Goal: Check status

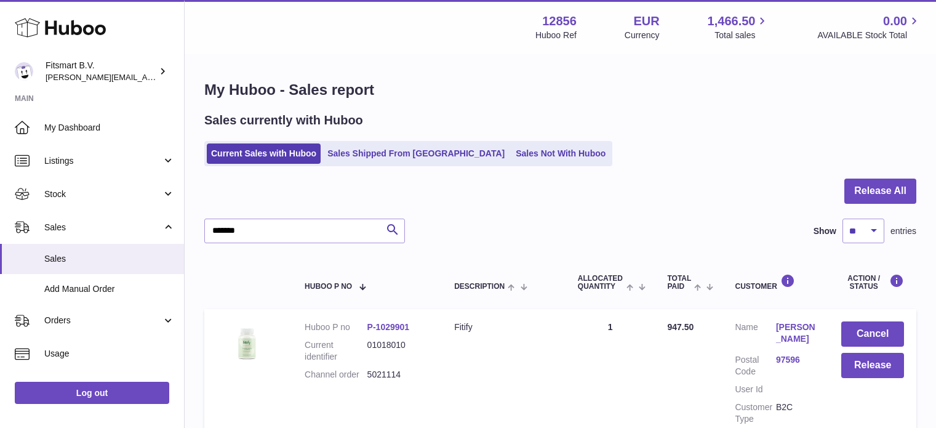
click at [72, 33] on use at bounding box center [60, 27] width 91 height 19
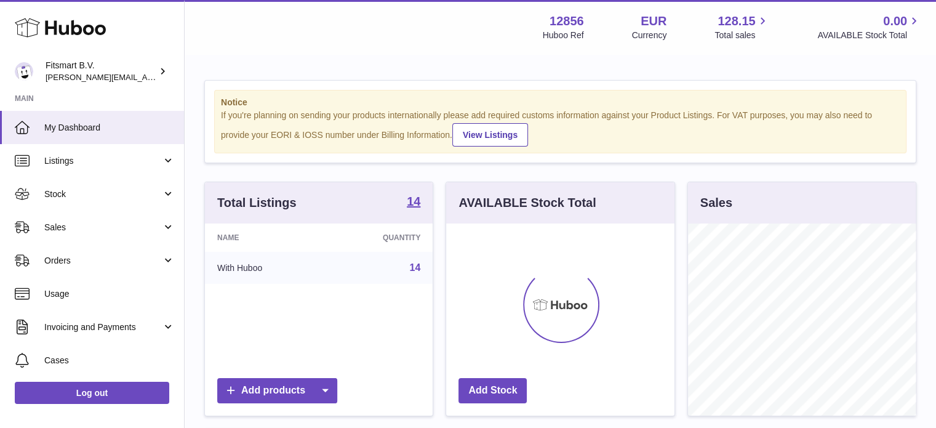
scroll to position [192, 228]
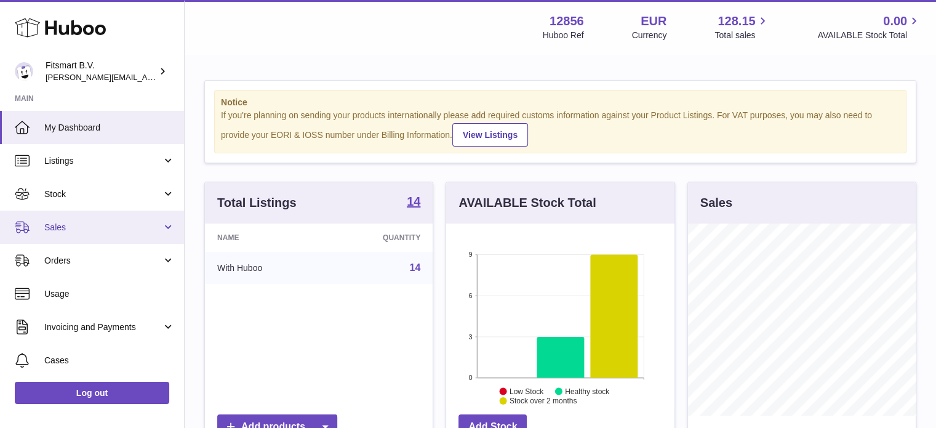
drag, startPoint x: 126, startPoint y: 218, endPoint x: 127, endPoint y: 234, distance: 16.0
click at [126, 219] on link "Sales" at bounding box center [92, 226] width 184 height 33
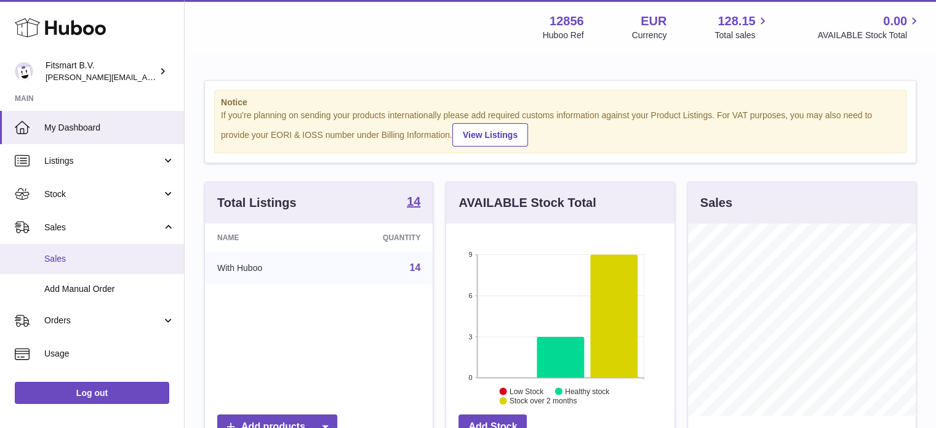
click at [102, 263] on span "Sales" at bounding box center [109, 259] width 130 height 12
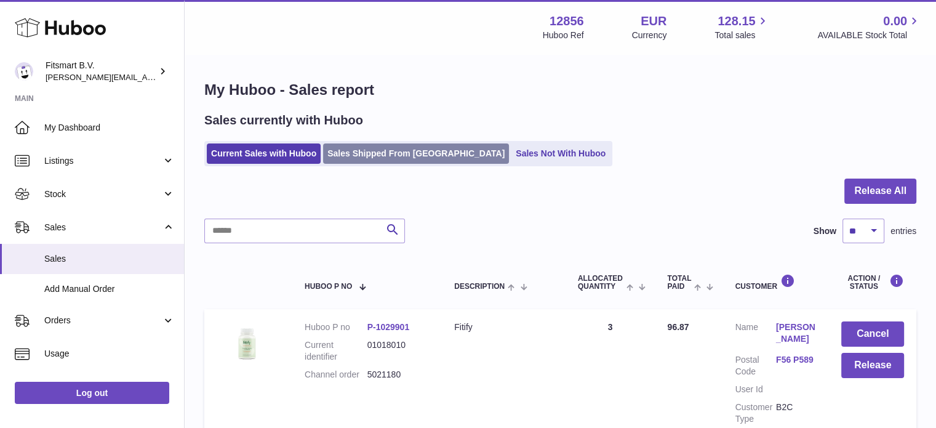
click at [399, 151] on link "Sales Shipped From [GEOGRAPHIC_DATA]" at bounding box center [416, 153] width 186 height 20
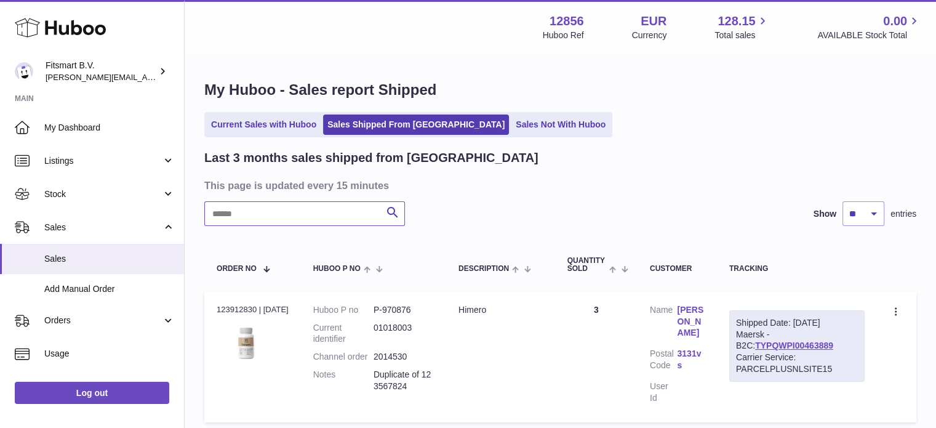
click at [324, 221] on input "text" at bounding box center [304, 213] width 201 height 25
paste input "*******"
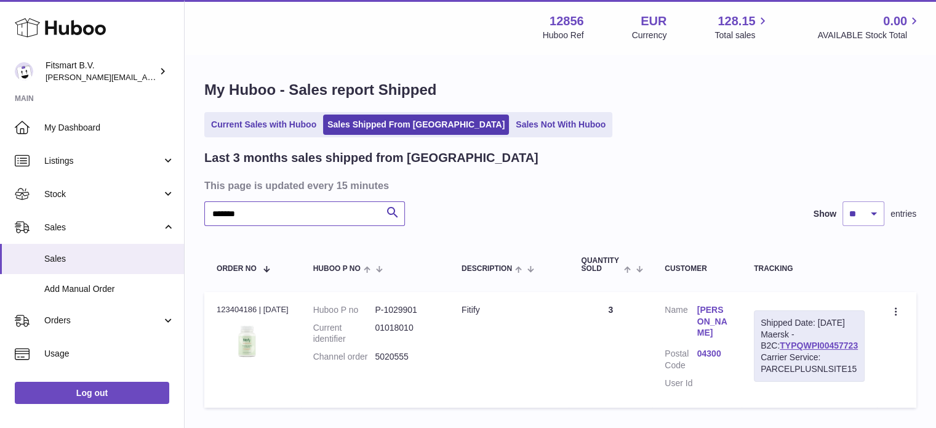
type input "*******"
click at [718, 322] on link "Asta Koponen" at bounding box center [713, 321] width 32 height 35
drag, startPoint x: 714, startPoint y: 166, endPoint x: 719, endPoint y: 212, distance: 47.0
click at [714, 167] on div at bounding box center [468, 214] width 936 height 428
click at [807, 364] on div "Carrier Service: PARCELPLUSNLSITE15" at bounding box center [809, 362] width 97 height 23
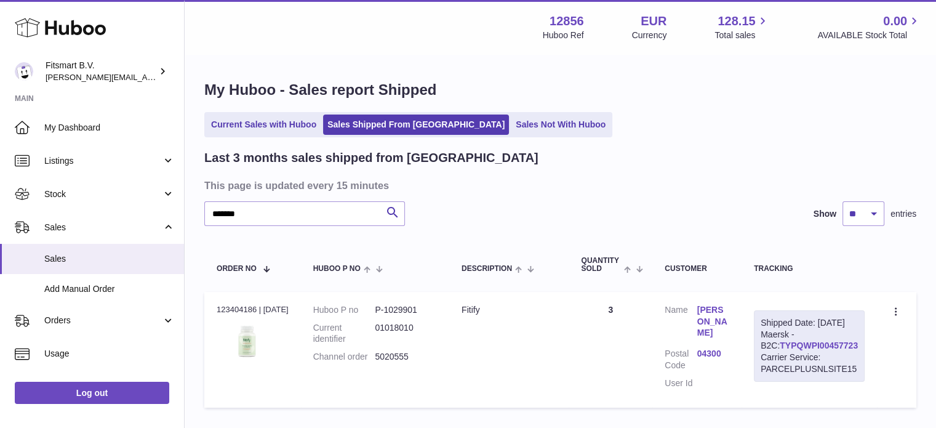
click at [834, 350] on link "TYPQWPI00457723" at bounding box center [819, 345] width 78 height 10
